Goal: Task Accomplishment & Management: Complete application form

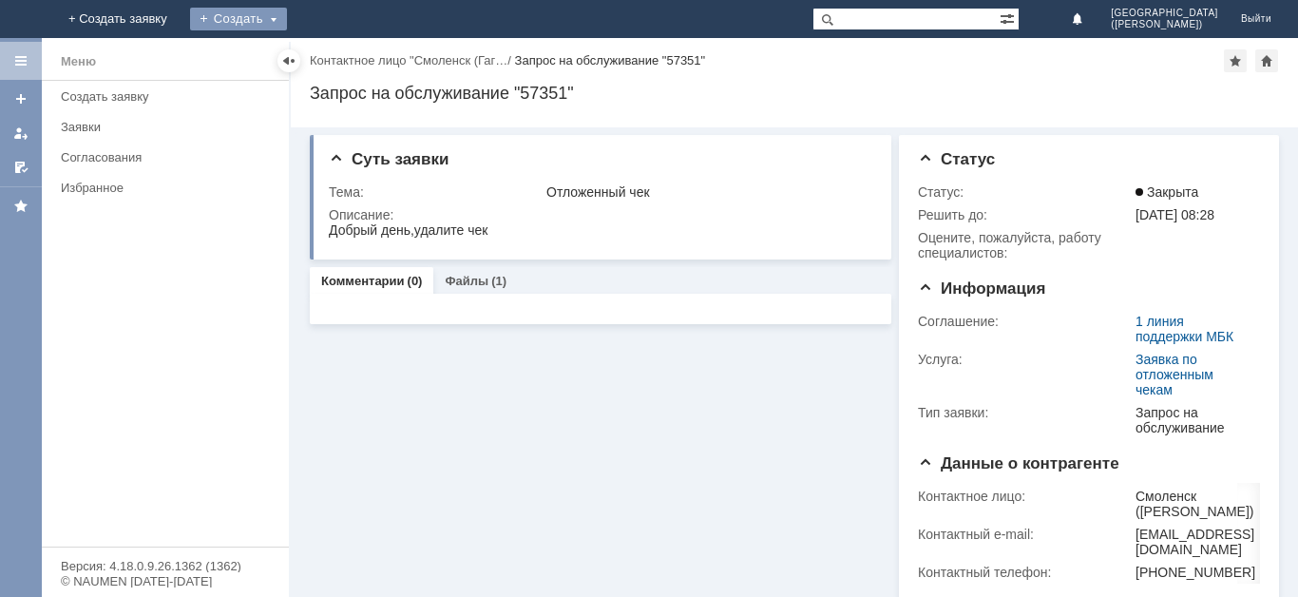
click at [287, 26] on div "Создать" at bounding box center [238, 19] width 97 height 23
click at [338, 50] on link "Заявка" at bounding box center [266, 57] width 144 height 23
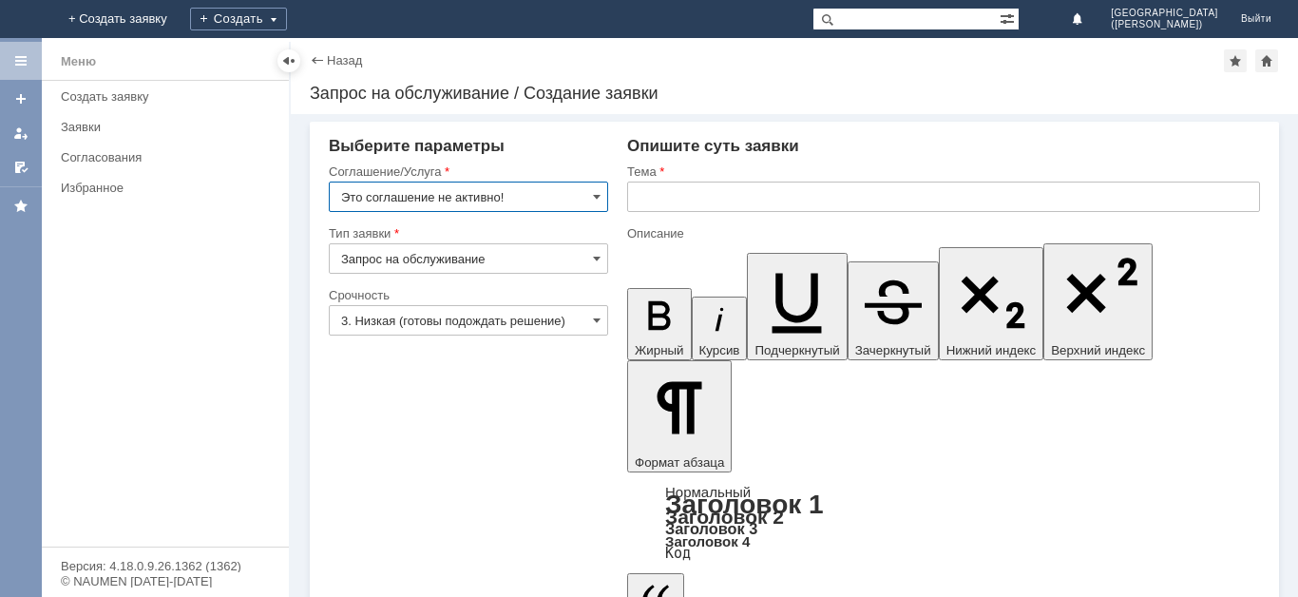
click at [549, 193] on input "Это соглашение не активно!" at bounding box center [468, 196] width 279 height 30
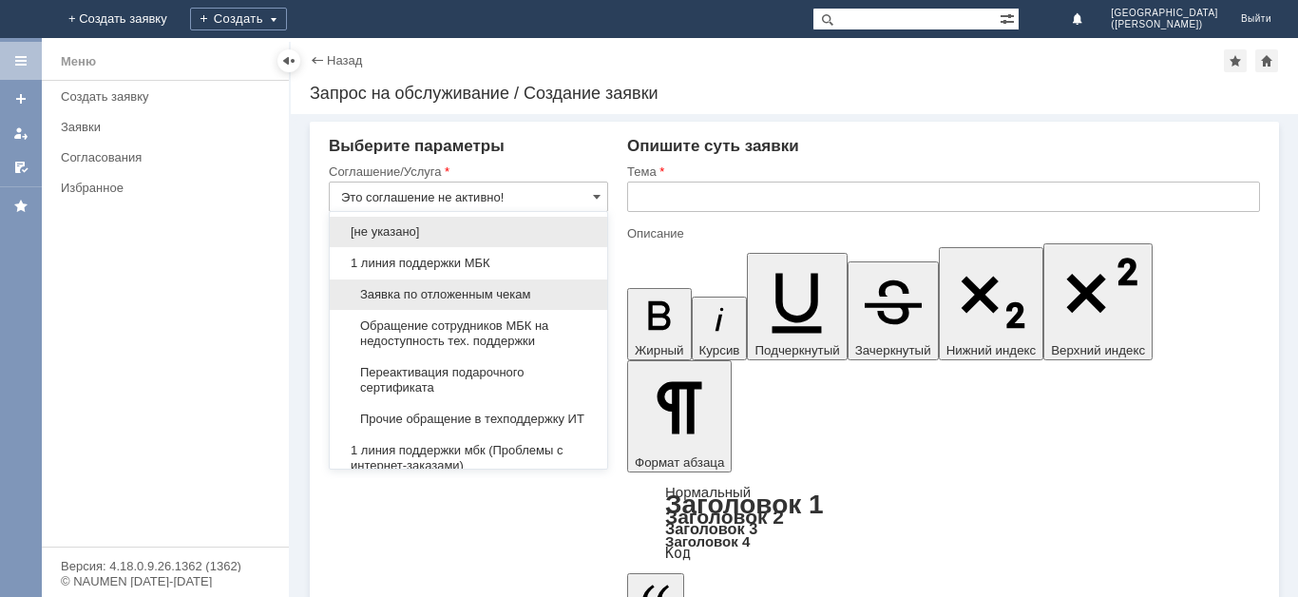
click at [417, 295] on span "Заявка по отложенным чекам" at bounding box center [468, 294] width 255 height 15
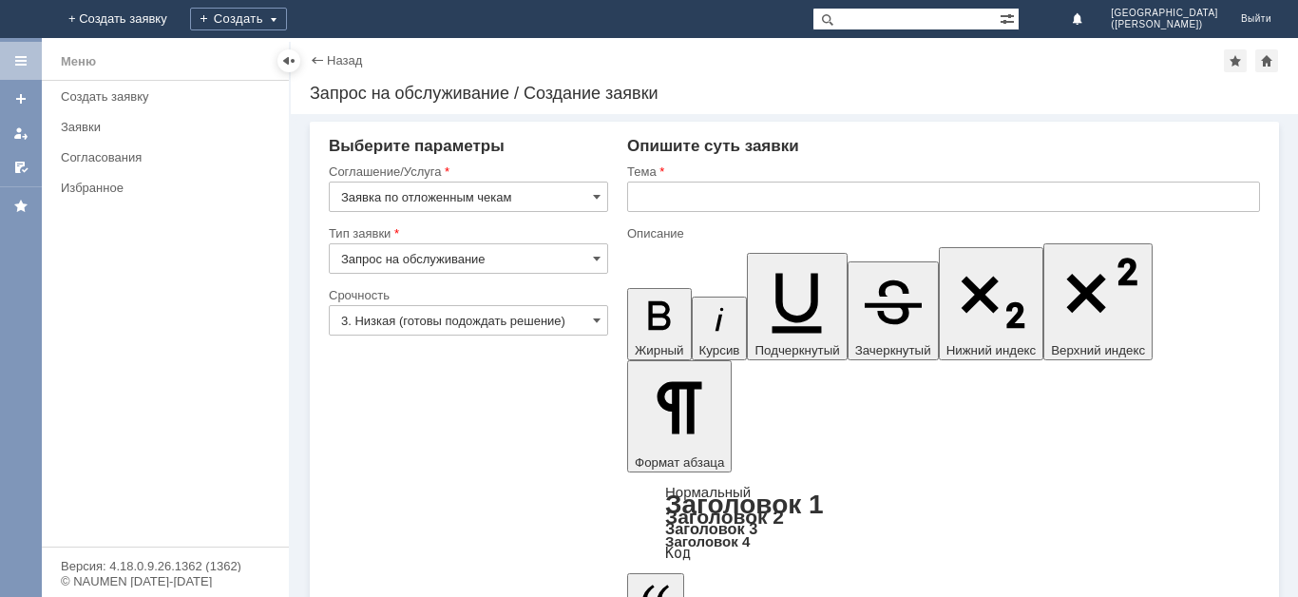
type input "Заявка по отложенным чекам"
click at [786, 196] on input "text" at bounding box center [943, 196] width 633 height 30
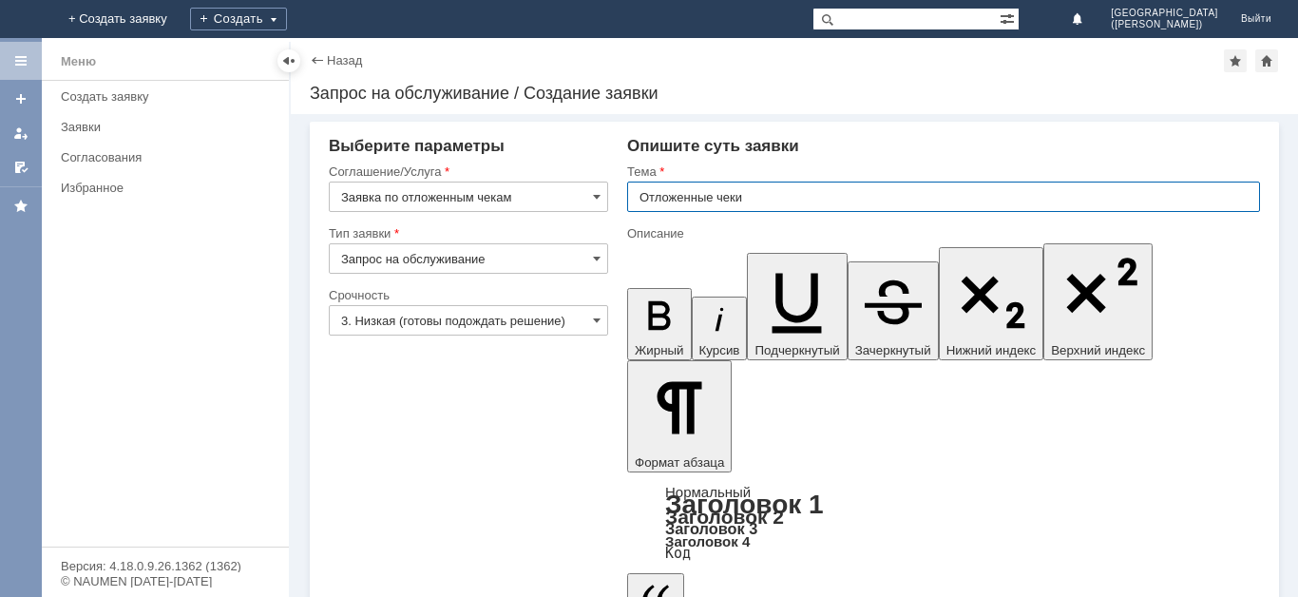
type input "Отложенные чеки"
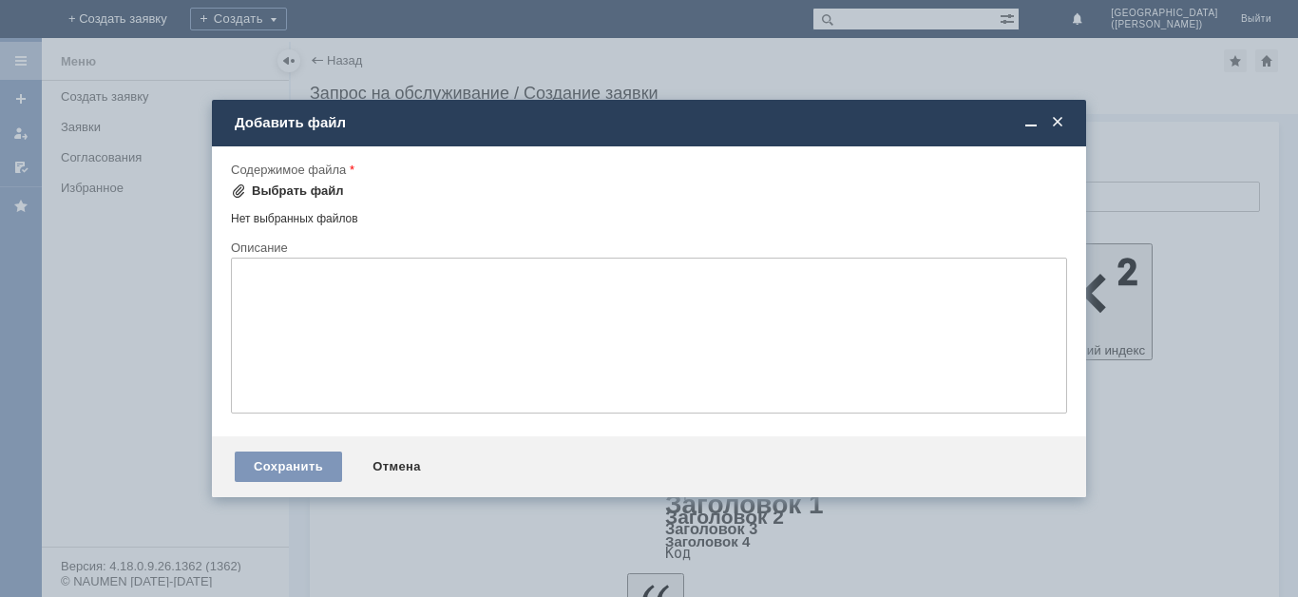
click at [300, 190] on div "Выбрать файл" at bounding box center [298, 190] width 92 height 15
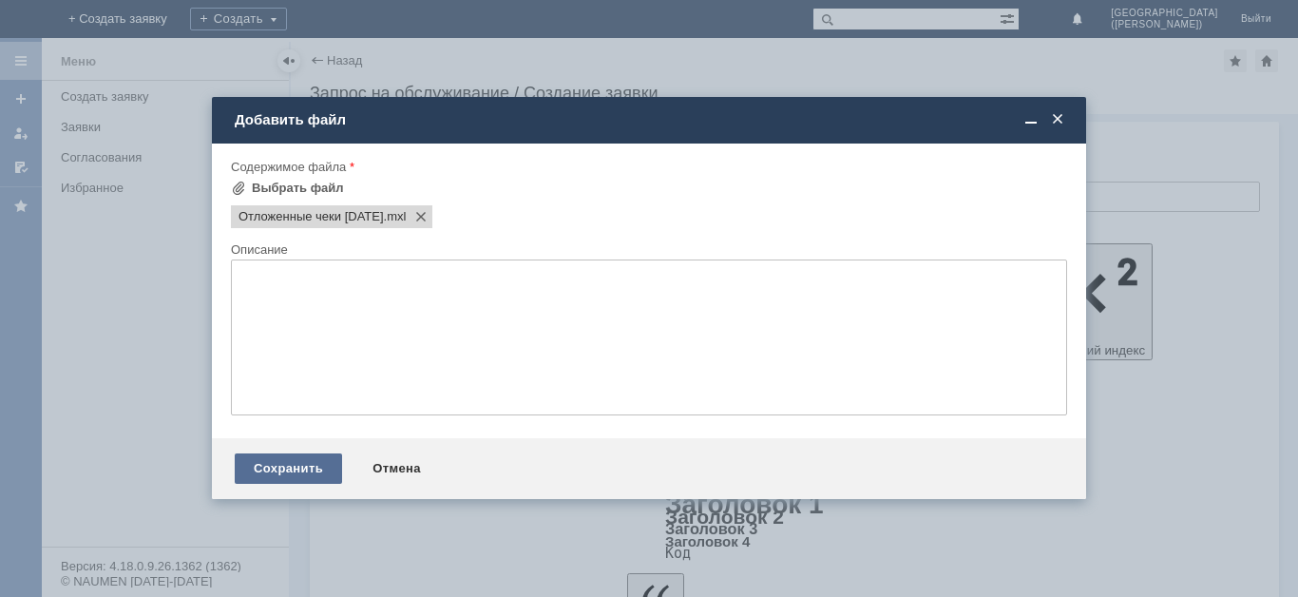
click at [307, 455] on div "Сохранить" at bounding box center [288, 468] width 107 height 30
